Goal: Check status: Check status

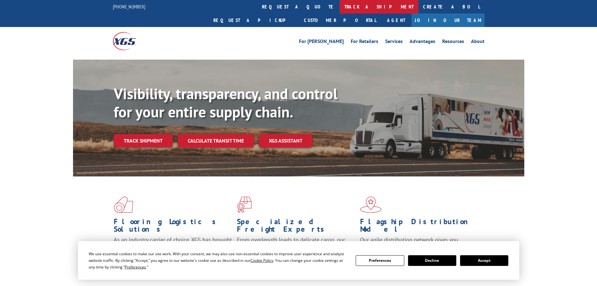
click at [340, 7] on link "track a shipment" at bounding box center [379, 6] width 79 height 13
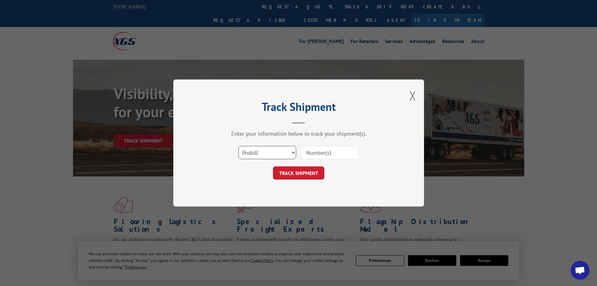
click at [260, 149] on select "Select category... Probill BOL PO" at bounding box center [268, 152] width 58 height 13
click at [239, 146] on select "Select category... Probill BOL PO" at bounding box center [268, 152] width 58 height 13
click at [253, 155] on select "Select category... Probill BOL PO" at bounding box center [268, 152] width 58 height 13
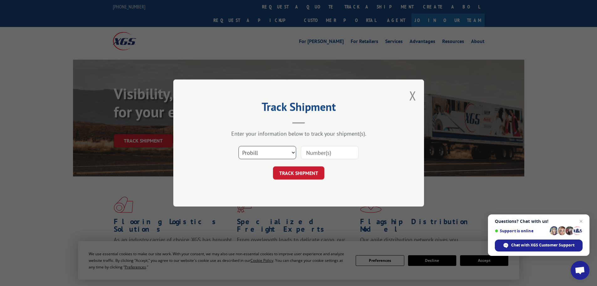
select select "bol"
click at [239, 146] on select "Select category... Probill BOL PO" at bounding box center [268, 152] width 58 height 13
click at [324, 152] on input at bounding box center [330, 152] width 58 height 13
type input "5282202"
click button "TRACK SHIPMENT" at bounding box center [298, 172] width 51 height 13
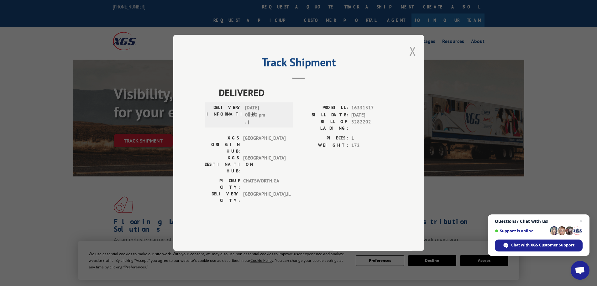
click at [413, 59] on button "Close modal" at bounding box center [412, 51] width 7 height 17
